Goal: Information Seeking & Learning: Learn about a topic

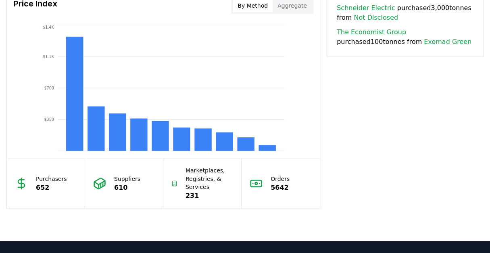
scroll to position [696, 0]
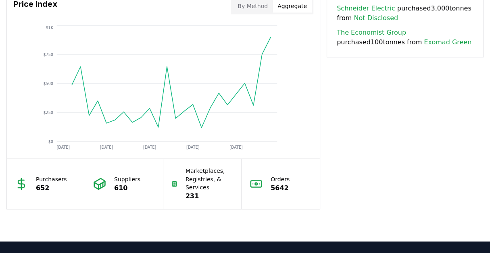
click at [293, 12] on button "Aggregate" at bounding box center [291, 6] width 39 height 13
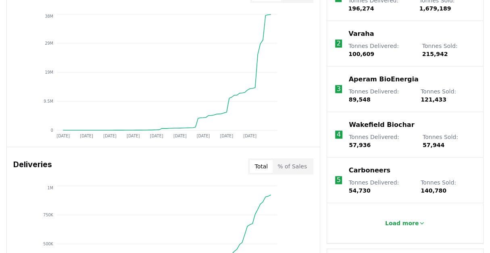
scroll to position [364, 0]
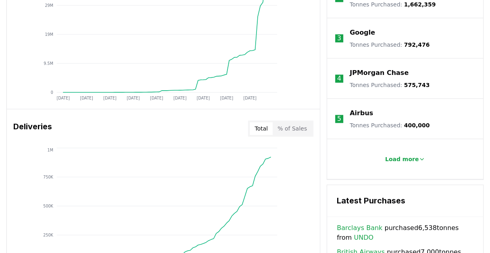
scroll to position [402, 0]
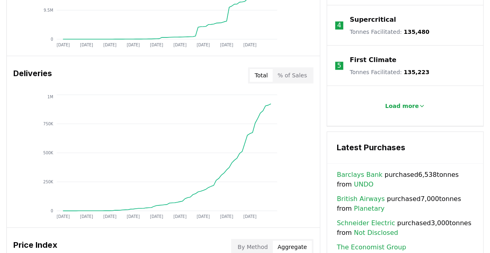
scroll to position [472, 0]
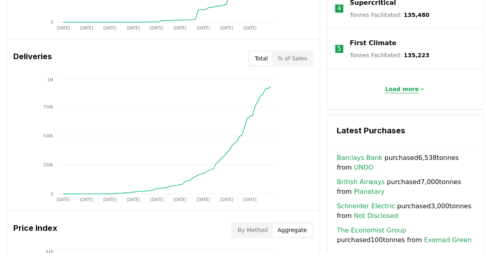
click at [407, 97] on button "Load more" at bounding box center [404, 89] width 53 height 16
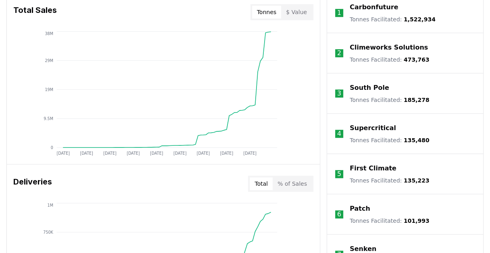
scroll to position [347, 0]
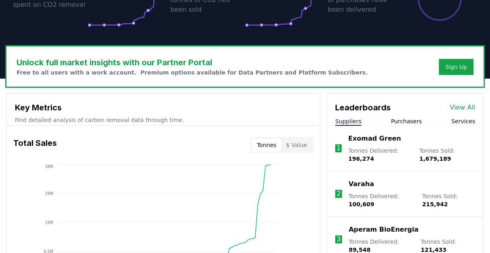
scroll to position [305, 0]
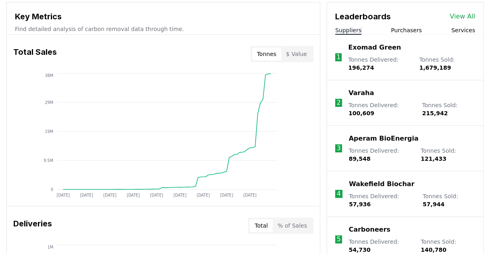
click at [408, 80] on li "1 Exomad Green Tonnes Delivered : 196,274 Tonnes Sold : 1,679,189" at bounding box center [405, 58] width 156 height 46
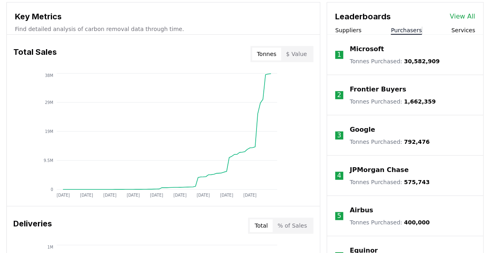
click at [409, 34] on button "Purchasers" at bounding box center [405, 30] width 31 height 8
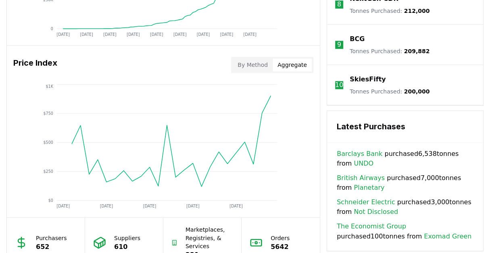
scroll to position [639, 0]
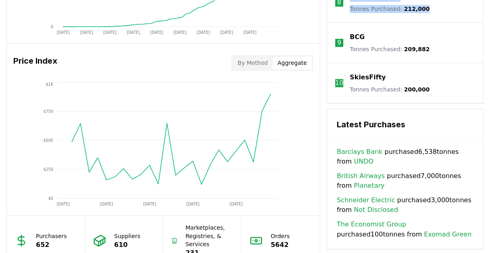
drag, startPoint x: 444, startPoint y: 149, endPoint x: 354, endPoint y: 131, distance: 92.5
click at [354, 23] on li "8 NextGen CDR Tonnes Purchased : 212,000" at bounding box center [405, 2] width 156 height 40
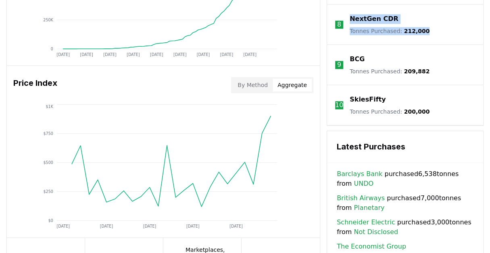
scroll to position [646, 0]
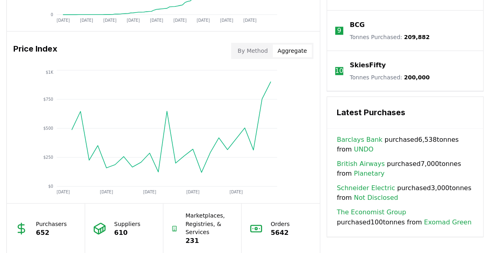
scroll to position [653, 0]
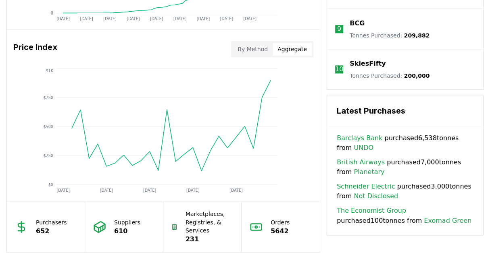
click at [327, 49] on li "9 BCG Tonnes Purchased : 209,882" at bounding box center [405, 29] width 156 height 40
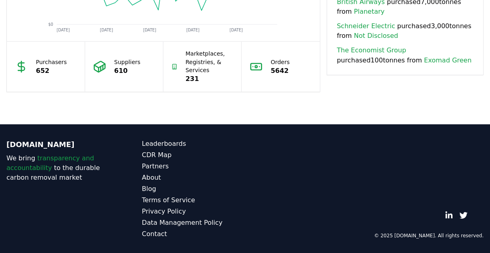
scroll to position [816, 0]
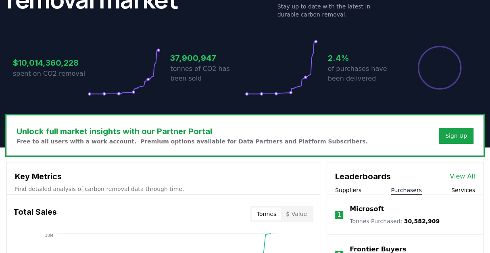
scroll to position [243, 0]
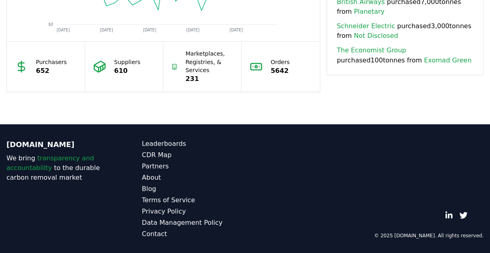
scroll to position [835, 0]
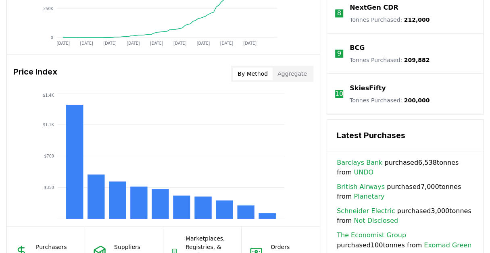
scroll to position [618, 0]
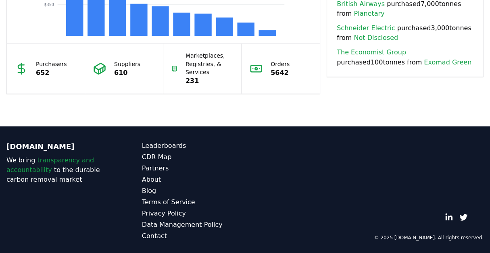
scroll to position [811, 0]
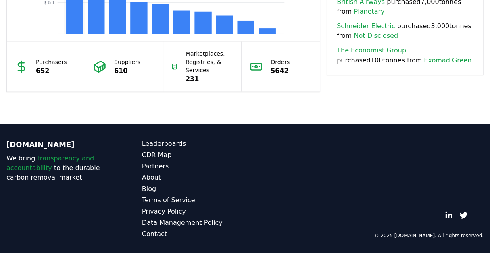
scroll to position [888, 0]
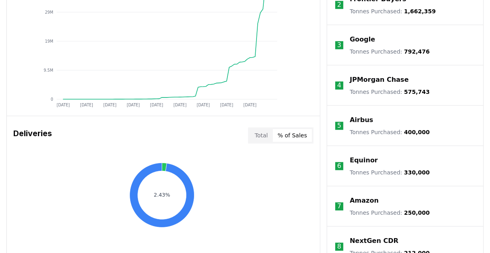
scroll to position [395, 0]
click at [320, 122] on div "Key Metrics Find detailed analysis of carbon removal data through time. Total S…" at bounding box center [244, 211] width 477 height 598
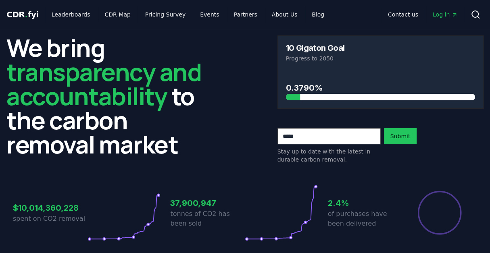
scroll to position [9, 0]
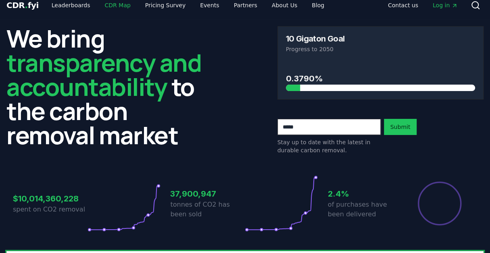
click at [137, 10] on link "CDR Map" at bounding box center [117, 5] width 39 height 15
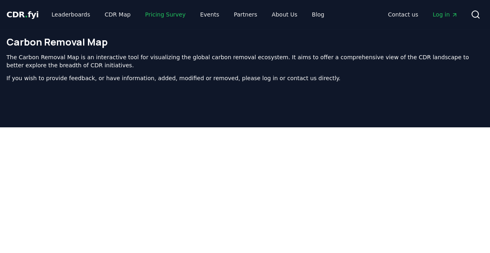
click at [191, 19] on link "Pricing Survey" at bounding box center [165, 14] width 53 height 15
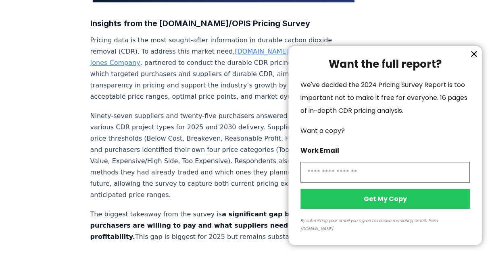
scroll to position [301, 0]
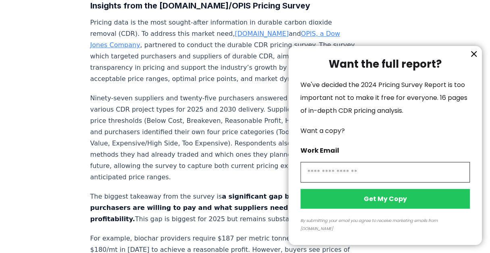
click at [471, 59] on icon "information" at bounding box center [474, 54] width 10 height 10
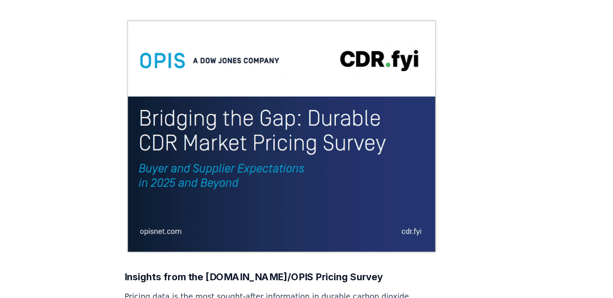
scroll to position [0, 0]
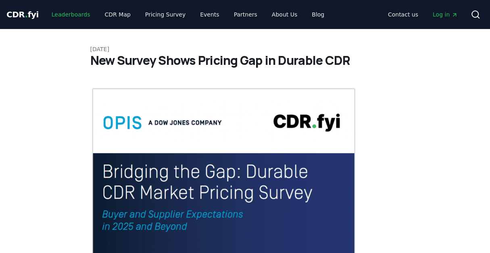
click at [91, 22] on link "Leaderboards" at bounding box center [71, 14] width 52 height 15
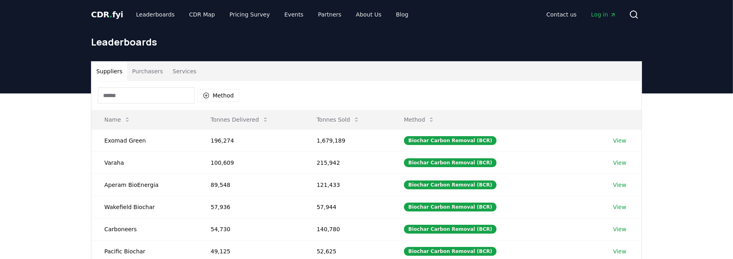
click at [369, 110] on div "Method" at bounding box center [366, 95] width 550 height 29
